Goal: Book appointment/travel/reservation

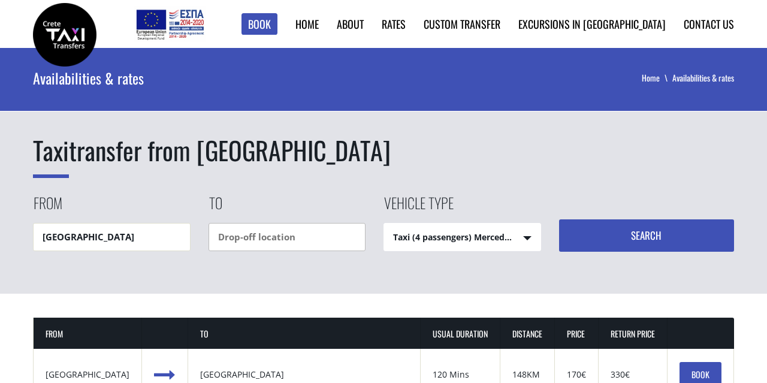
click at [265, 223] on input "text" at bounding box center [288, 237] width 158 height 28
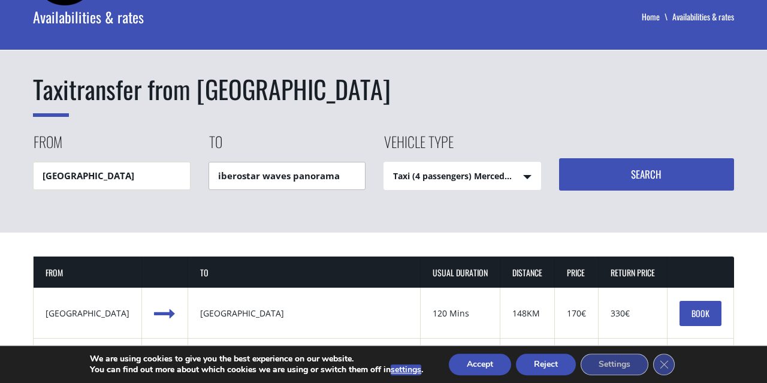
scroll to position [70, 0]
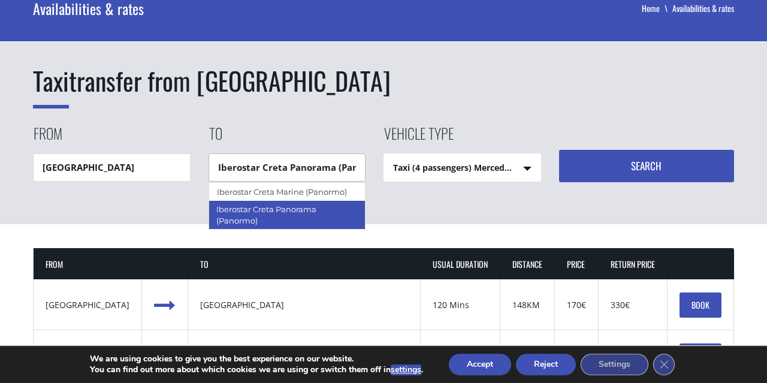
click at [312, 222] on div "Iberostar Creta Panorama (Panormo)" at bounding box center [288, 214] width 158 height 29
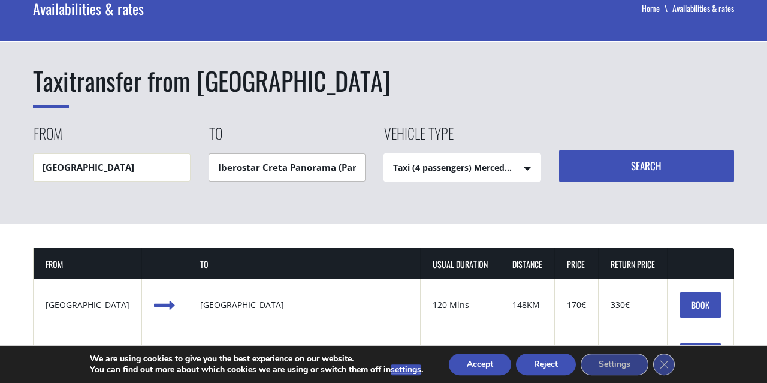
type input "Iberostar Creta Panorama (Panormo)"
click option "Taxi (4 passengers) Mercedes E Class" at bounding box center [0, 0] width 0 height 0
click at [609, 168] on button "Search" at bounding box center [647, 166] width 176 height 32
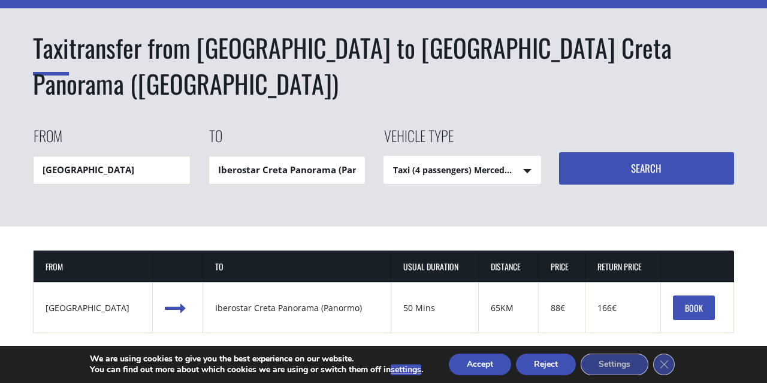
scroll to position [111, 0]
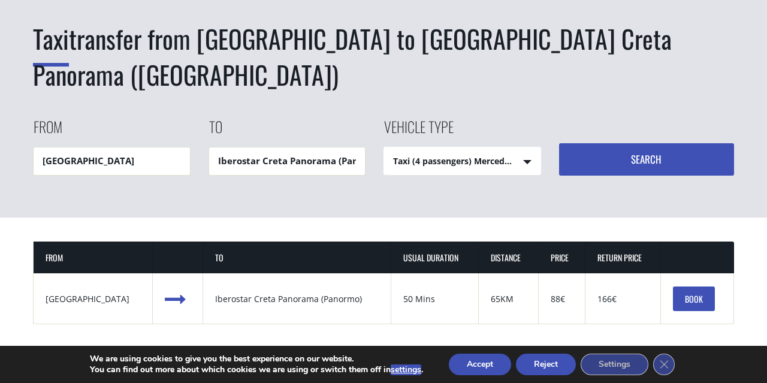
click at [478, 370] on button "Accept" at bounding box center [480, 365] width 62 height 22
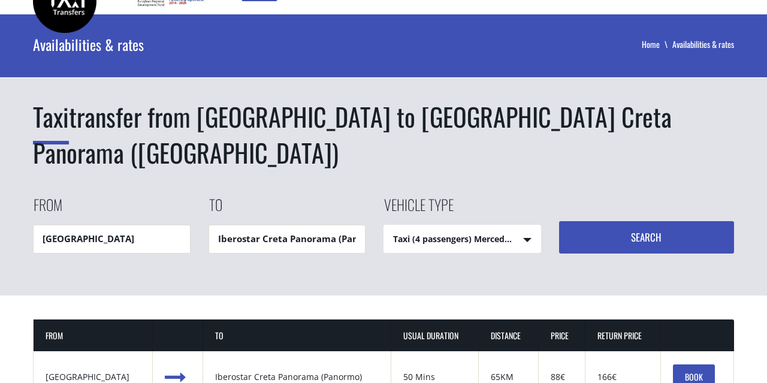
scroll to position [0, 0]
